Goal: Transaction & Acquisition: Purchase product/service

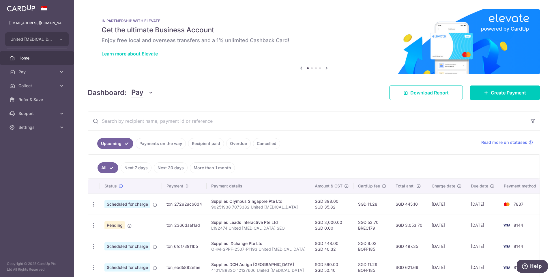
click at [161, 145] on link "Payments on the way" at bounding box center [161, 143] width 50 height 11
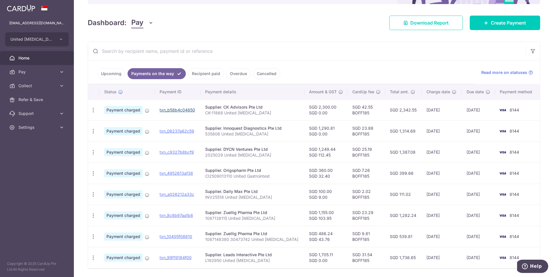
scroll to position [60, 0]
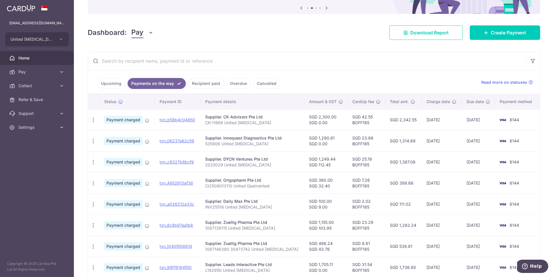
click at [117, 86] on link "Upcoming" at bounding box center [111, 83] width 28 height 11
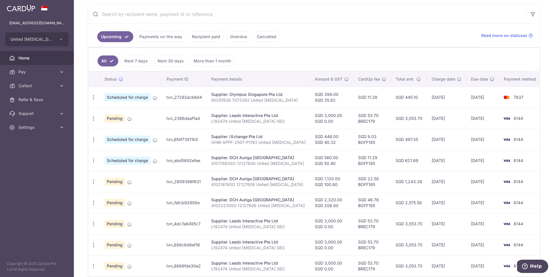
scroll to position [134, 0]
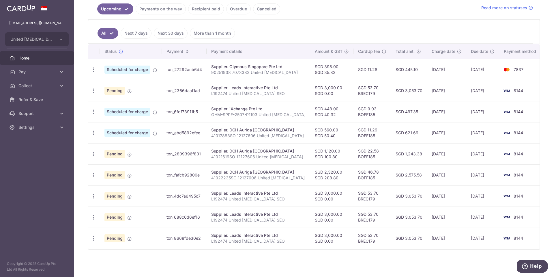
click at [173, 32] on link "Next 30 days" at bounding box center [171, 33] width 34 height 11
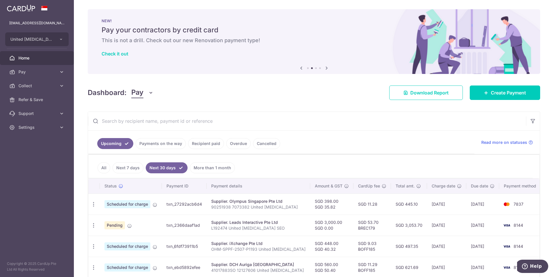
click at [105, 166] on link "All" at bounding box center [103, 167] width 13 height 11
click at [202, 144] on link "Recipient paid" at bounding box center [206, 143] width 36 height 11
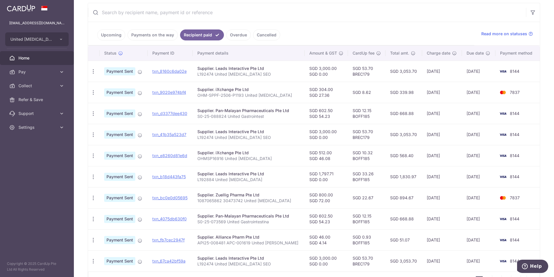
scroll to position [145, 0]
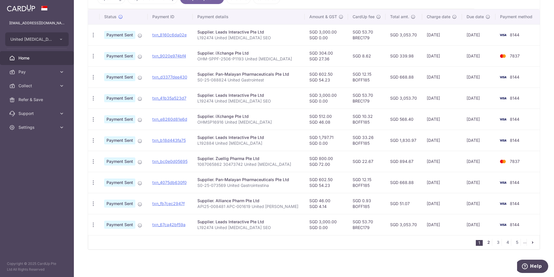
click at [485, 241] on link "2" at bounding box center [488, 242] width 7 height 7
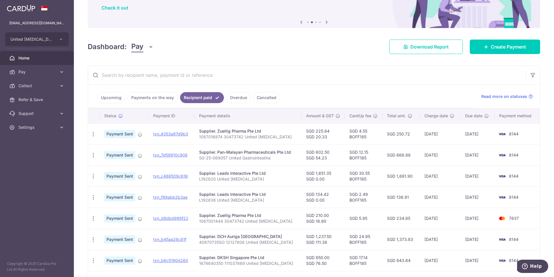
scroll to position [0, 0]
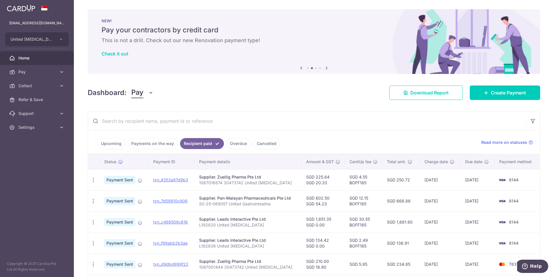
click at [106, 145] on link "Upcoming" at bounding box center [111, 143] width 28 height 11
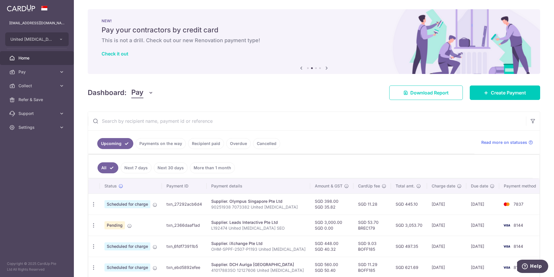
click at [299, 68] on icon at bounding box center [301, 67] width 7 height 7
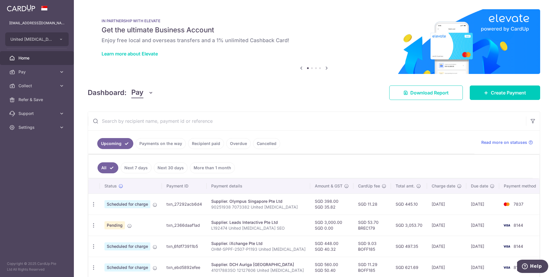
click at [299, 68] on icon at bounding box center [301, 67] width 7 height 7
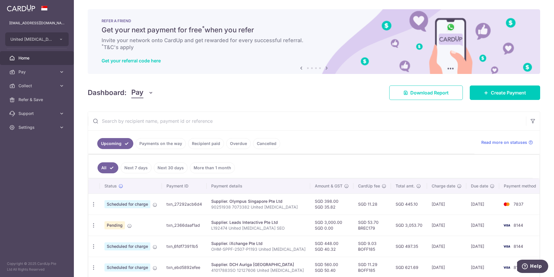
click at [299, 67] on icon at bounding box center [301, 67] width 7 height 7
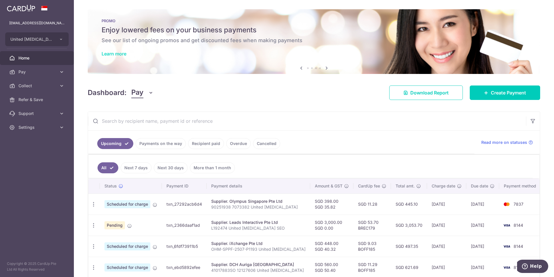
drag, startPoint x: 105, startPoint y: 57, endPoint x: 106, endPoint y: 54, distance: 3.4
click at [504, 91] on span "Create Payment" at bounding box center [508, 92] width 35 height 7
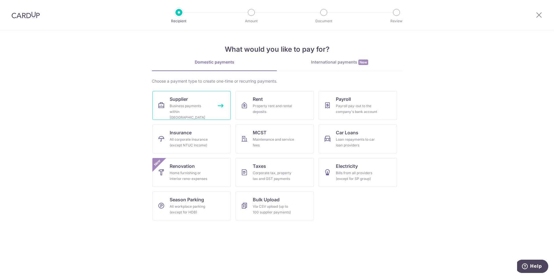
click at [181, 95] on link "Supplier Business payments within Singapore" at bounding box center [191, 105] width 78 height 29
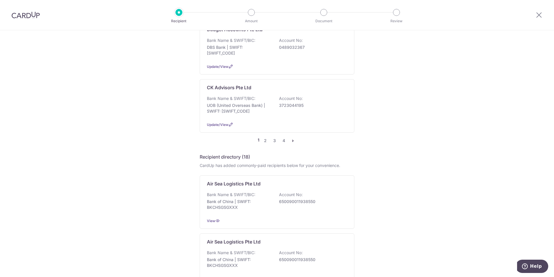
scroll to position [634, 0]
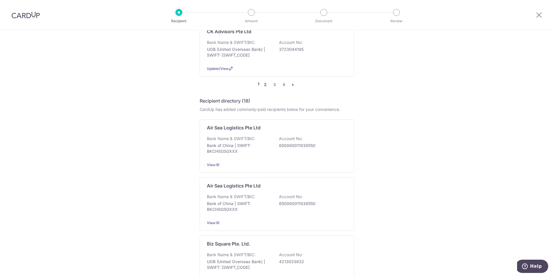
click at [264, 81] on link "2" at bounding box center [265, 84] width 7 height 7
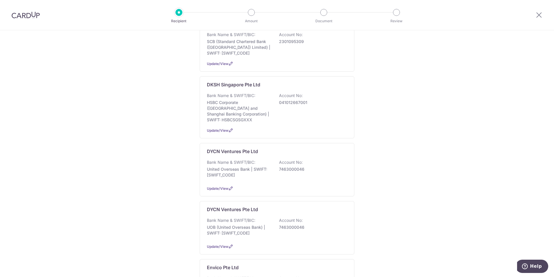
scroll to position [202, 0]
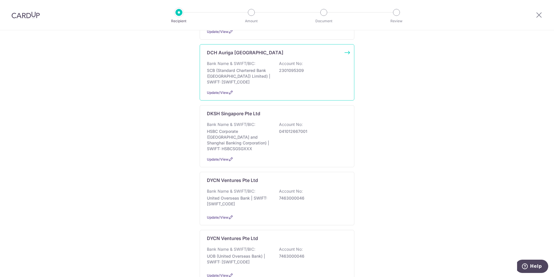
click at [268, 71] on p "SCB (Standard Chartered Bank (Singapore) Limited) | SWIFT: SCBLSG22XXX" at bounding box center [239, 75] width 65 height 17
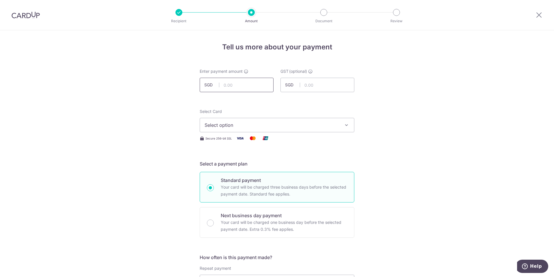
click at [236, 85] on input "text" at bounding box center [237, 85] width 74 height 14
type input "1,237.50"
type input "111.38"
click at [256, 124] on span "Select option" at bounding box center [271, 124] width 134 height 7
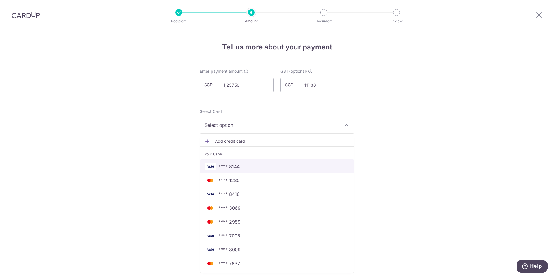
click at [252, 165] on span "**** 8144" at bounding box center [276, 166] width 145 height 7
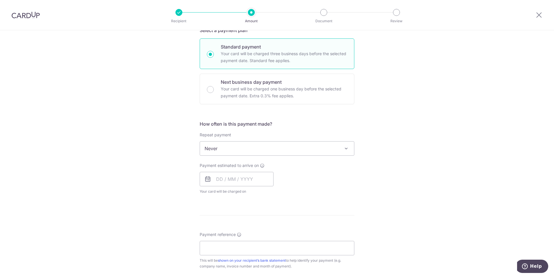
scroll to position [173, 0]
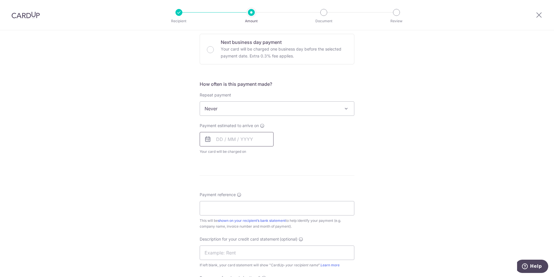
click at [243, 136] on input "text" at bounding box center [237, 139] width 74 height 14
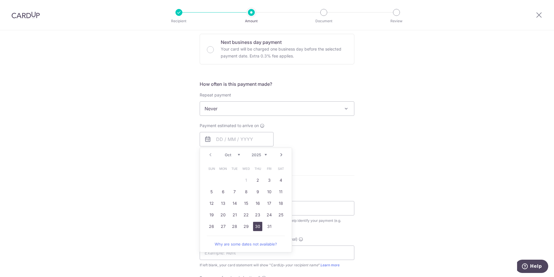
click at [257, 227] on link "30" at bounding box center [257, 225] width 9 height 9
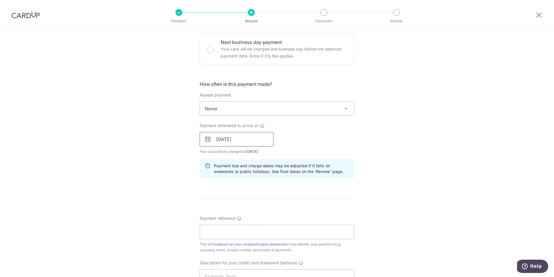
click at [249, 139] on input "[DATE]" at bounding box center [237, 139] width 74 height 14
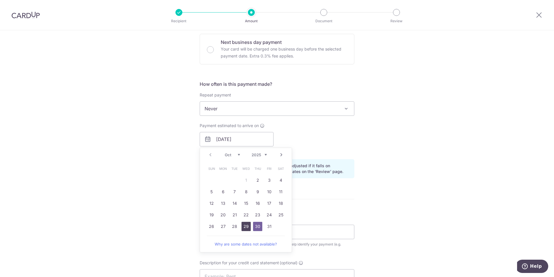
click at [243, 225] on link "29" at bounding box center [245, 225] width 9 height 9
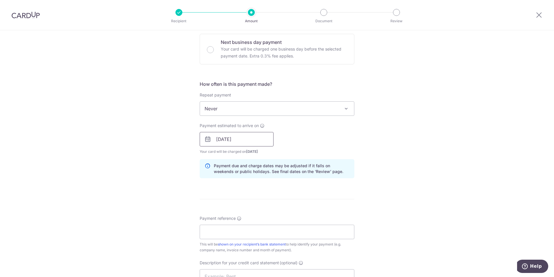
click at [245, 136] on input "29/10/2025" at bounding box center [237, 139] width 74 height 14
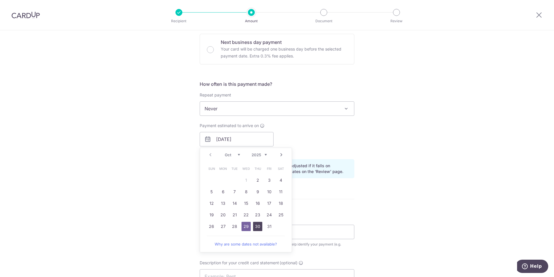
click at [254, 223] on link "30" at bounding box center [257, 225] width 9 height 9
type input "30/10/2025"
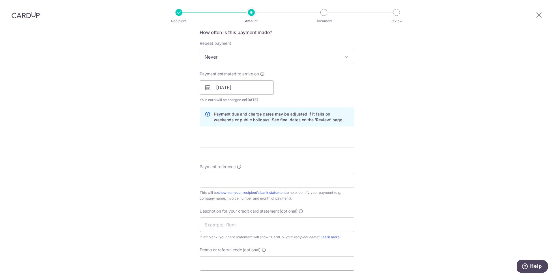
scroll to position [231, 0]
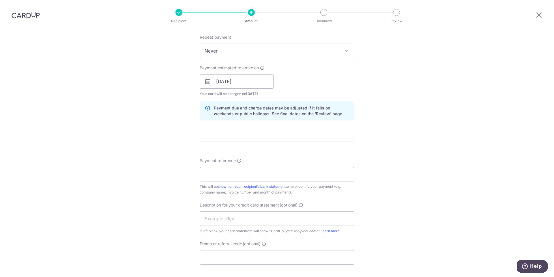
click at [235, 174] on input "Payment reference" at bounding box center [277, 174] width 155 height 14
type input "41025327SO 12127606 United Gastro"
type input "C"
type input "Clinic CUp DCHa"
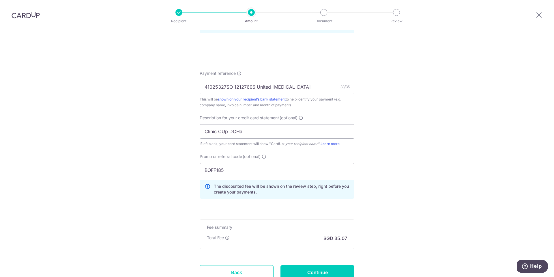
scroll to position [346, 0]
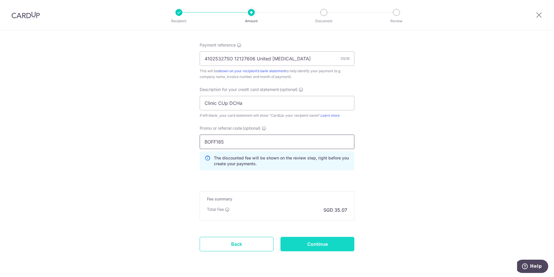
type input "BOFF185"
click at [302, 245] on input "Continue" at bounding box center [317, 243] width 74 height 14
type input "Create Schedule"
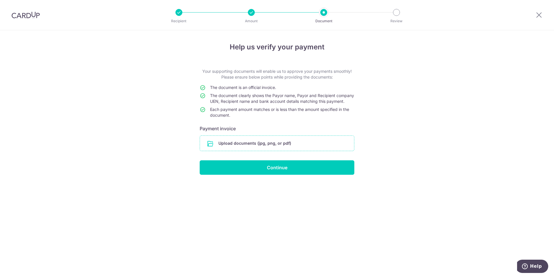
click at [250, 149] on input "file" at bounding box center [277, 143] width 154 height 15
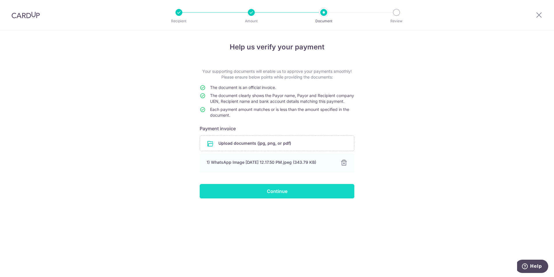
click at [268, 198] on input "Continue" at bounding box center [277, 191] width 155 height 14
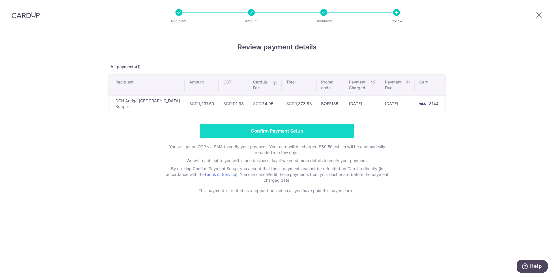
click at [271, 133] on input "Confirm Payment Setup" at bounding box center [277, 130] width 155 height 14
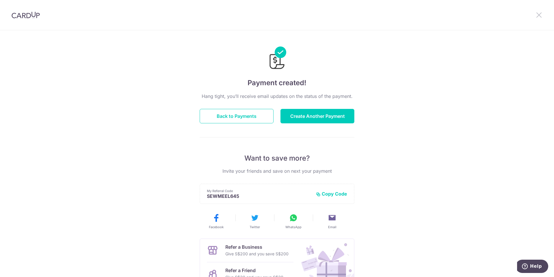
click at [538, 12] on icon at bounding box center [538, 14] width 7 height 7
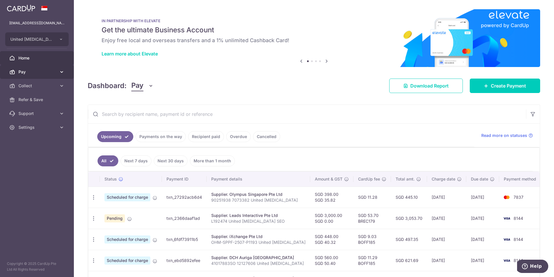
click at [45, 70] on span "Pay" at bounding box center [37, 72] width 38 height 6
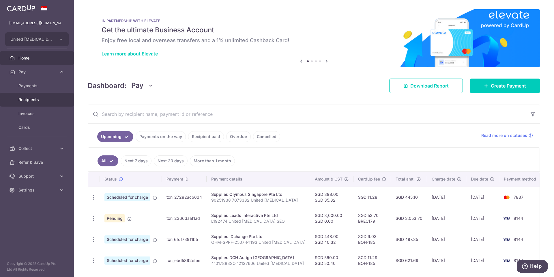
click at [31, 100] on span "Recipients" at bounding box center [37, 100] width 38 height 6
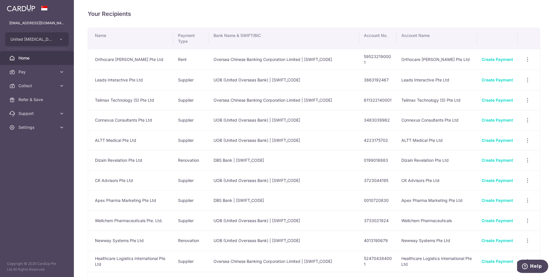
click at [35, 56] on span "Home" at bounding box center [37, 58] width 38 height 6
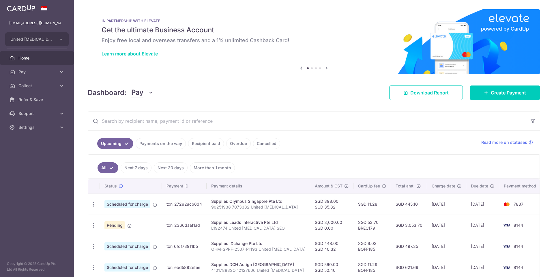
click at [497, 89] on span "Create Payment" at bounding box center [508, 92] width 35 height 7
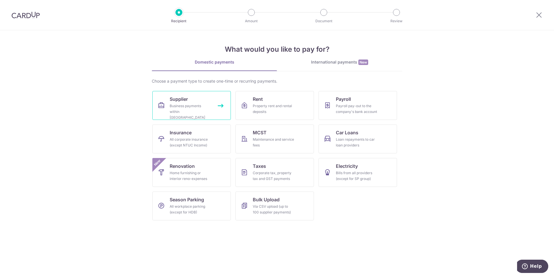
click at [196, 104] on div "Business payments within Singapore" at bounding box center [191, 111] width 42 height 17
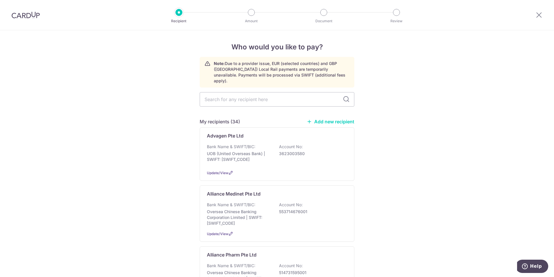
click at [327, 119] on link "Add new recipient" at bounding box center [331, 122] width 48 height 6
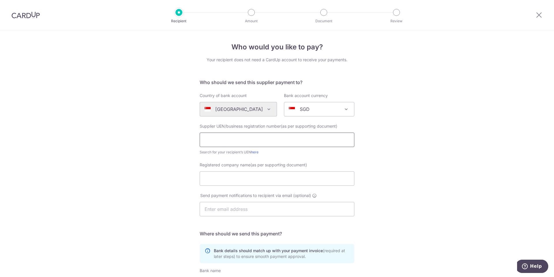
click at [302, 138] on input "text" at bounding box center [277, 139] width 155 height 14
click at [254, 153] on link "here" at bounding box center [254, 152] width 7 height 4
click at [260, 143] on input "text" at bounding box center [277, 139] width 155 height 14
paste input "202241935H"
type input "202241935H"
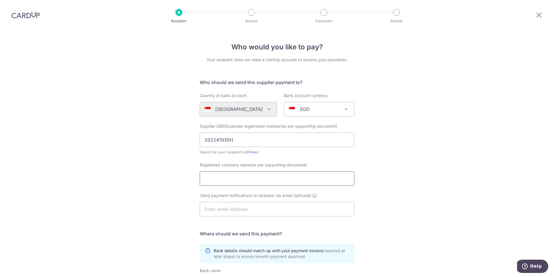
click at [229, 185] on body "Recipient Amount Document Review Who would you like to pay? Your recipient does…" at bounding box center [277, 138] width 554 height 277
type input "Pharmatech Medical Enterprise Pte Ltd"
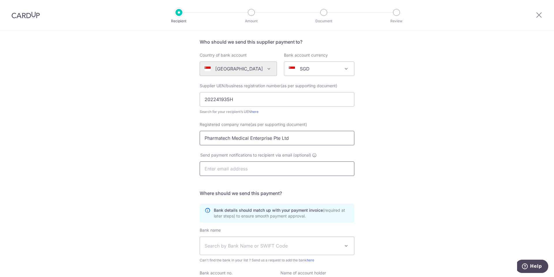
scroll to position [103, 0]
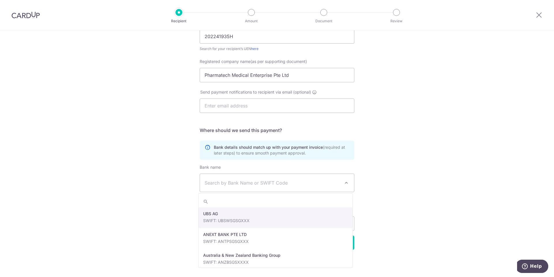
click at [251, 184] on span "Search by Bank Name or SWIFT Code" at bounding box center [272, 182] width 136 height 7
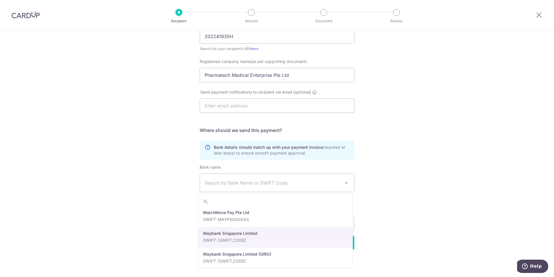
scroll to position [1009, 0]
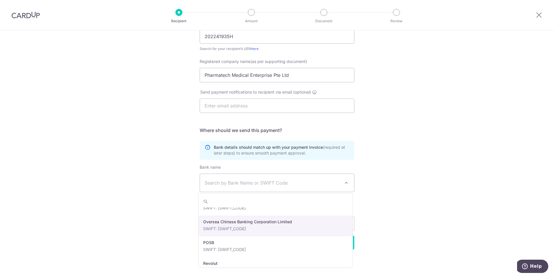
select select "12"
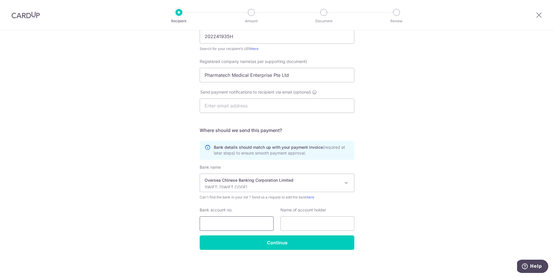
click at [233, 226] on input "Bank account no." at bounding box center [237, 223] width 74 height 14
type input "595142514001"
type input "O"
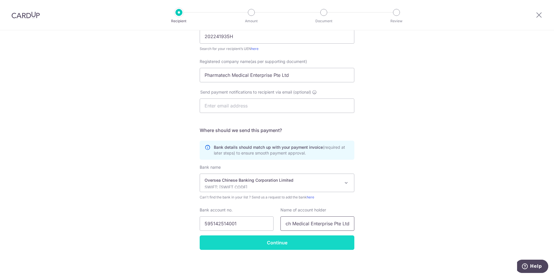
type input "Pharmatech Medical Enterprise Pte Ltd"
click at [238, 242] on input "Continue" at bounding box center [277, 242] width 155 height 14
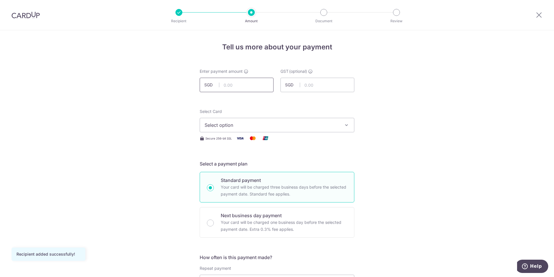
click at [238, 84] on input "text" at bounding box center [237, 85] width 74 height 14
type input "976.00"
type input "87.84"
click at [299, 127] on span "Select option" at bounding box center [271, 124] width 134 height 7
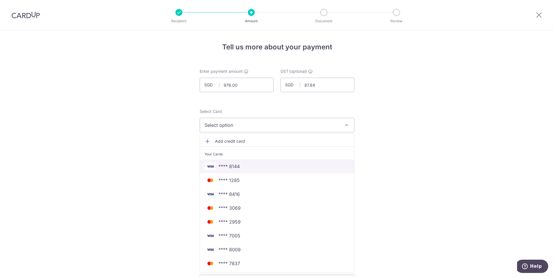
drag, startPoint x: 258, startPoint y: 168, endPoint x: 266, endPoint y: 168, distance: 8.9
click at [258, 168] on span "**** 8144" at bounding box center [276, 166] width 145 height 7
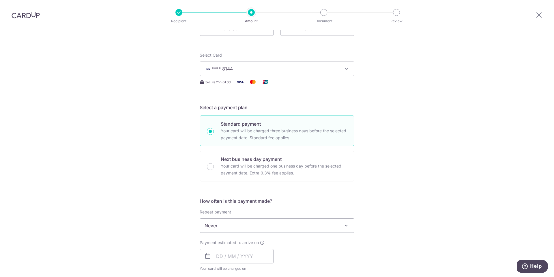
scroll to position [115, 0]
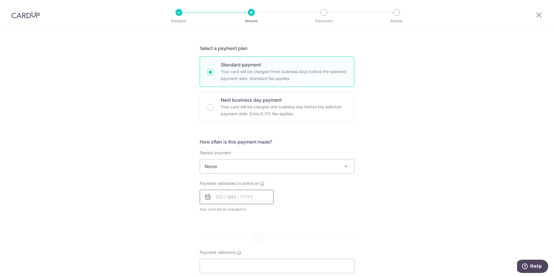
click at [253, 193] on input "text" at bounding box center [237, 196] width 74 height 14
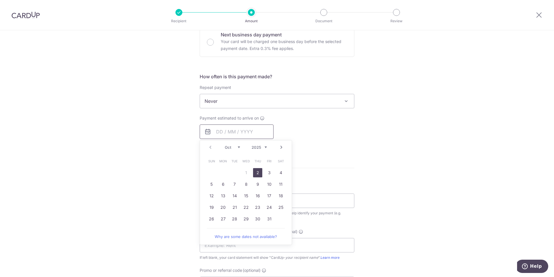
scroll to position [231, 0]
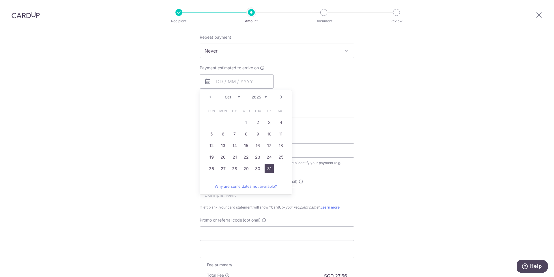
click at [267, 169] on link "31" at bounding box center [268, 168] width 9 height 9
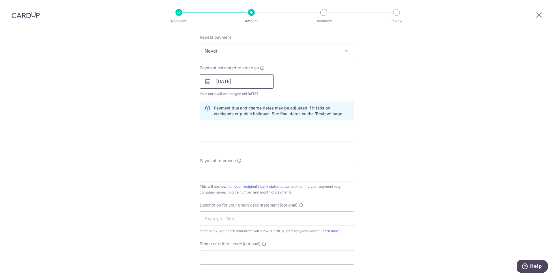
click at [256, 85] on input "31/10/2025" at bounding box center [237, 81] width 74 height 14
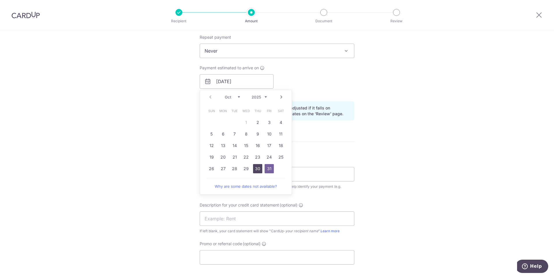
click at [255, 168] on link "30" at bounding box center [257, 168] width 9 height 9
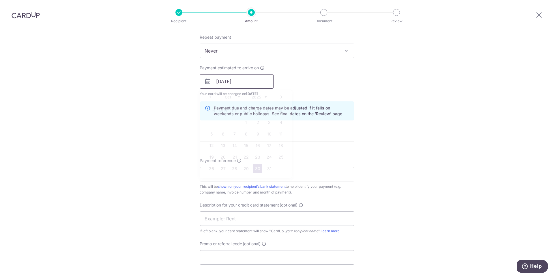
click at [238, 80] on input "30/10/2025" at bounding box center [237, 81] width 74 height 14
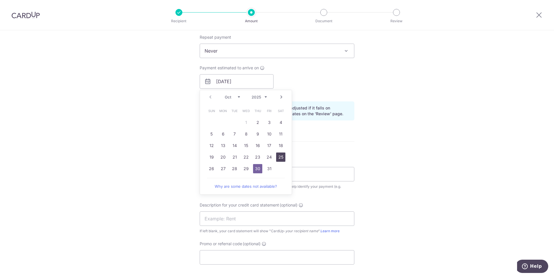
click at [280, 157] on link "25" at bounding box center [280, 156] width 9 height 9
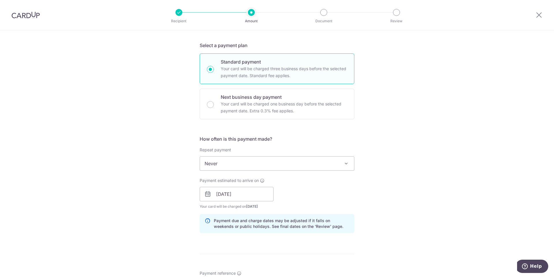
scroll to position [144, 0]
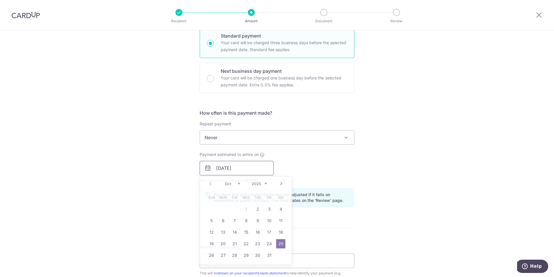
click at [242, 170] on input "25/10/2025" at bounding box center [237, 168] width 74 height 14
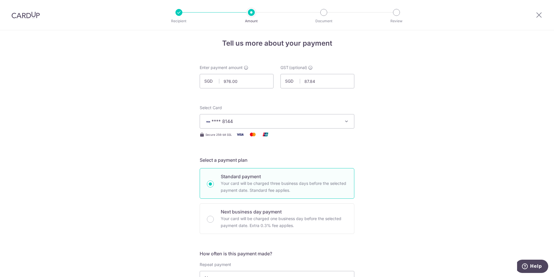
scroll to position [0, 0]
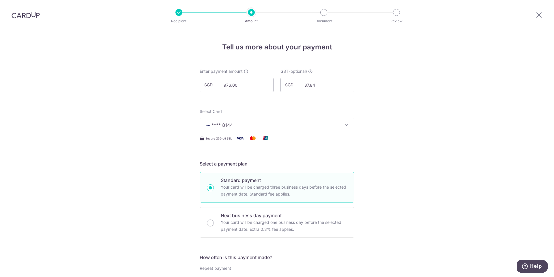
click at [305, 122] on span "**** 8144" at bounding box center [271, 124] width 134 height 7
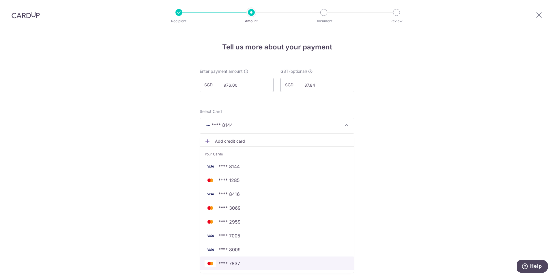
drag, startPoint x: 274, startPoint y: 261, endPoint x: 375, endPoint y: 224, distance: 107.7
click at [274, 261] on span "**** 7837" at bounding box center [276, 263] width 145 height 7
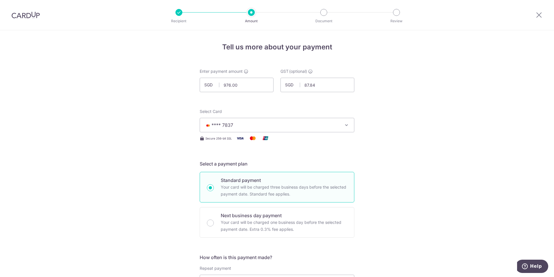
scroll to position [144, 0]
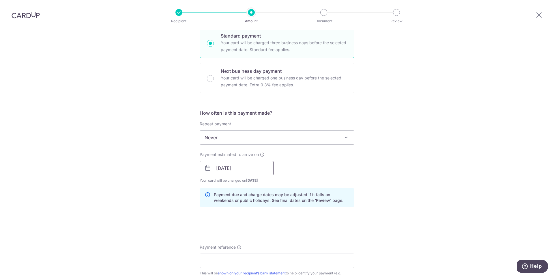
click at [255, 171] on input "25/10/2025" at bounding box center [237, 168] width 74 height 14
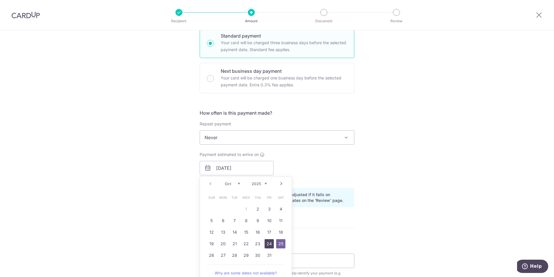
click at [269, 245] on link "24" at bounding box center [268, 243] width 9 height 9
type input "[DATE]"
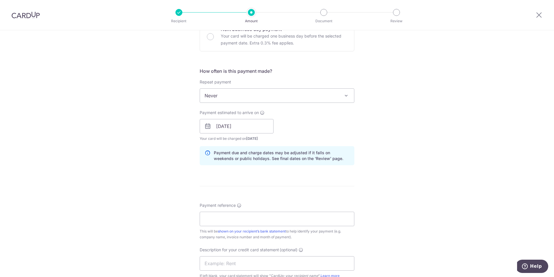
scroll to position [260, 0]
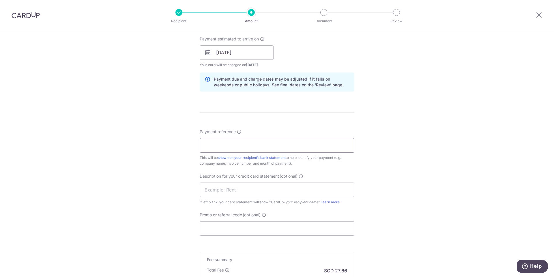
click at [261, 141] on input "Payment reference" at bounding box center [277, 145] width 155 height 14
type input "37742 United Gastrointestinal"
type input "Clinic CUp Phar"
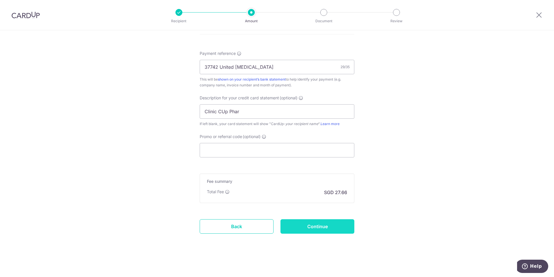
click at [331, 226] on input "Continue" at bounding box center [317, 226] width 74 height 14
type input "Create Schedule"
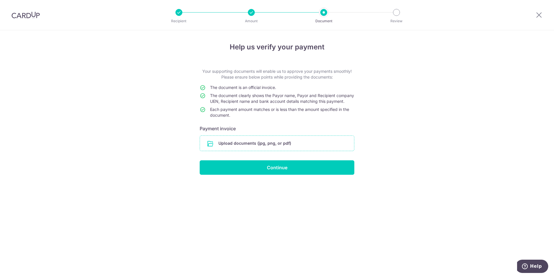
click at [282, 151] on input "file" at bounding box center [277, 143] width 154 height 15
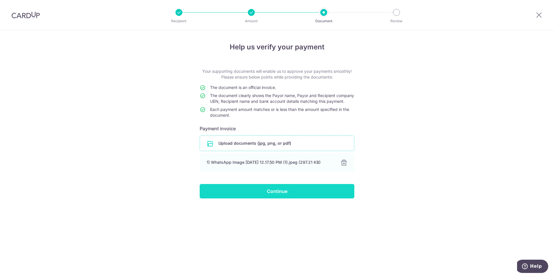
click at [266, 198] on input "Continue" at bounding box center [277, 191] width 155 height 14
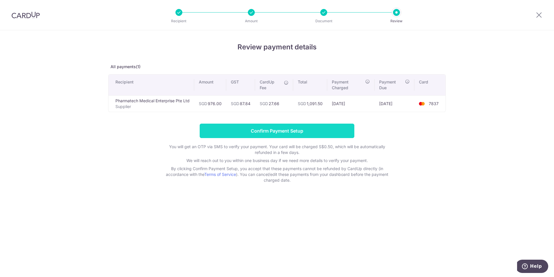
click at [304, 129] on input "Confirm Payment Setup" at bounding box center [277, 130] width 155 height 14
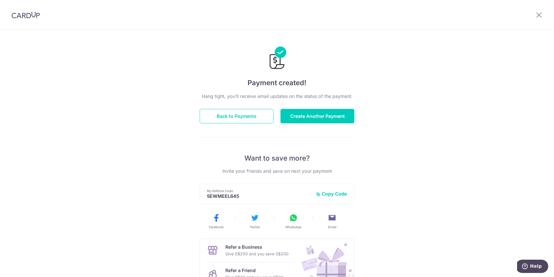
click at [540, 11] on div at bounding box center [539, 15] width 30 height 30
click at [539, 17] on icon at bounding box center [538, 14] width 7 height 7
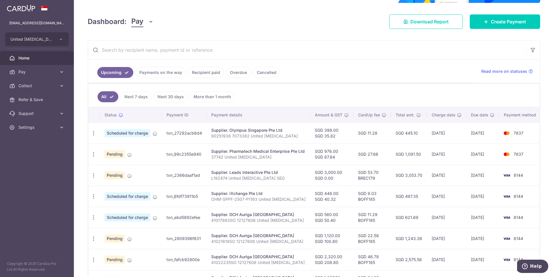
scroll to position [87, 0]
